Goal: Ask a question

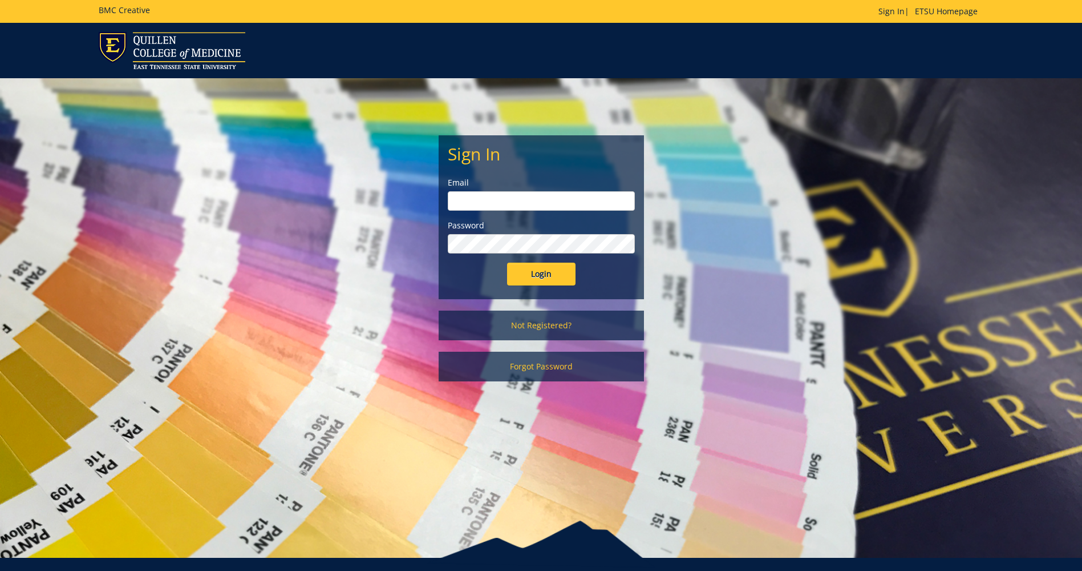
click at [486, 199] on input "email" at bounding box center [541, 200] width 187 height 19
type input "[EMAIL_ADDRESS][DOMAIN_NAME]"
click at [537, 270] on input "Login" at bounding box center [541, 273] width 68 height 23
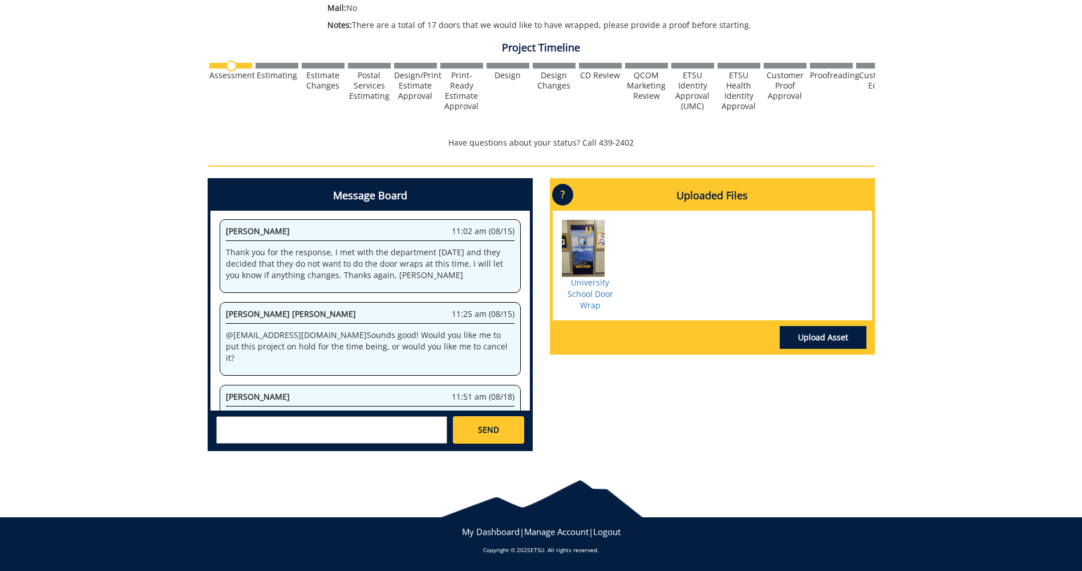
scroll to position [340, 0]
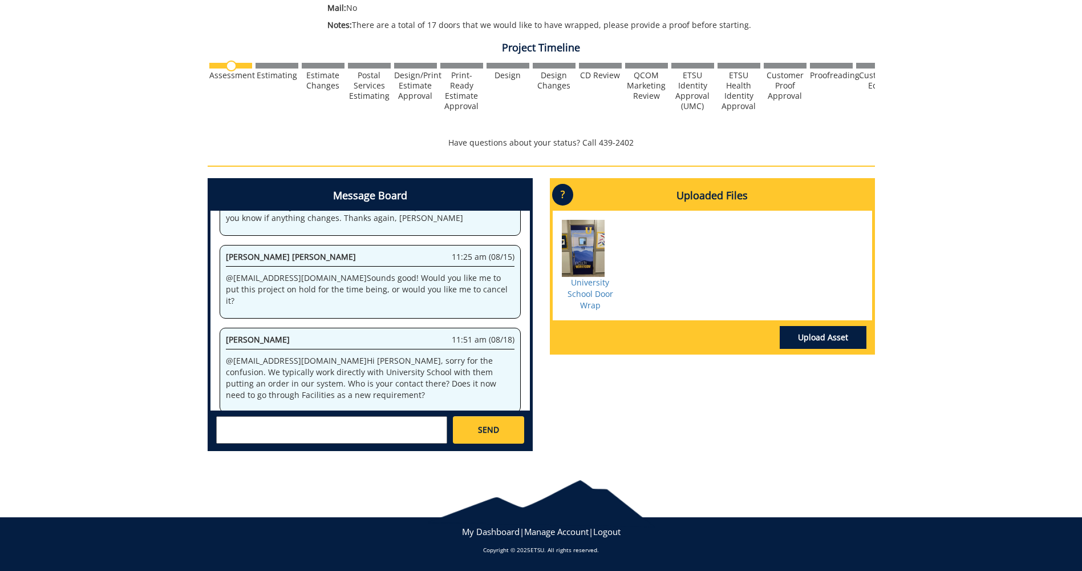
click at [293, 431] on textarea at bounding box center [331, 429] width 231 height 27
type textarea "I believe you can just cancel this order. Thank you"
click at [503, 429] on link "SEND" at bounding box center [488, 429] width 71 height 27
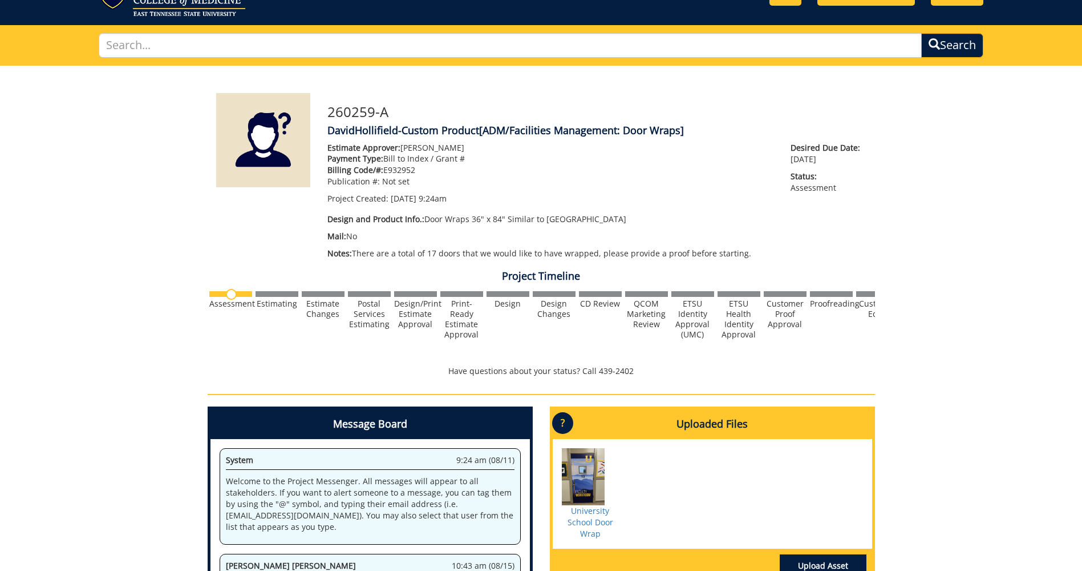
scroll to position [0, 0]
